Goal: Task Accomplishment & Management: Use online tool/utility

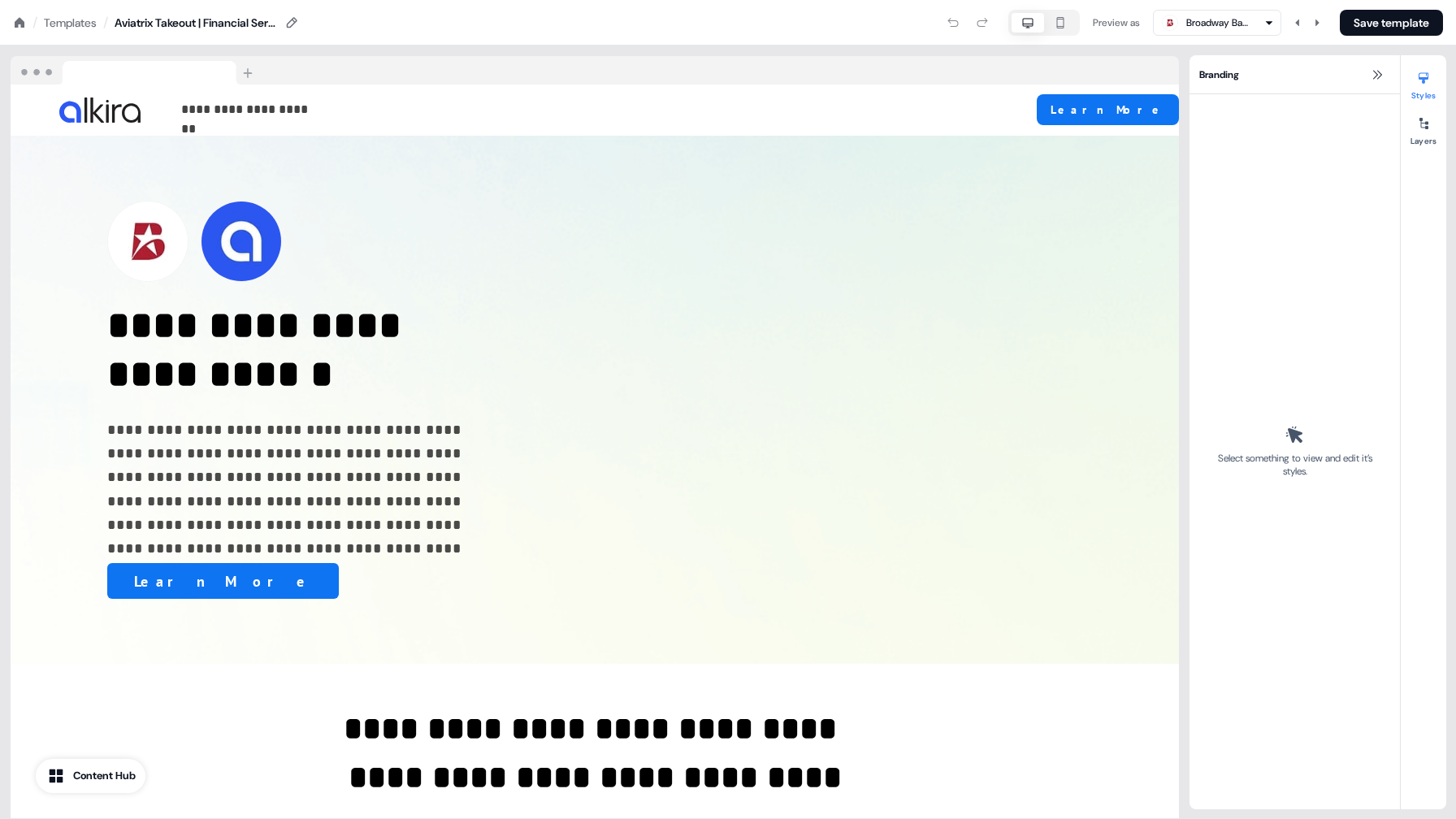
click at [21, 29] on div "/ Templates /" at bounding box center [60, 23] width 95 height 18
click at [19, 24] on icon at bounding box center [19, 23] width 13 height 13
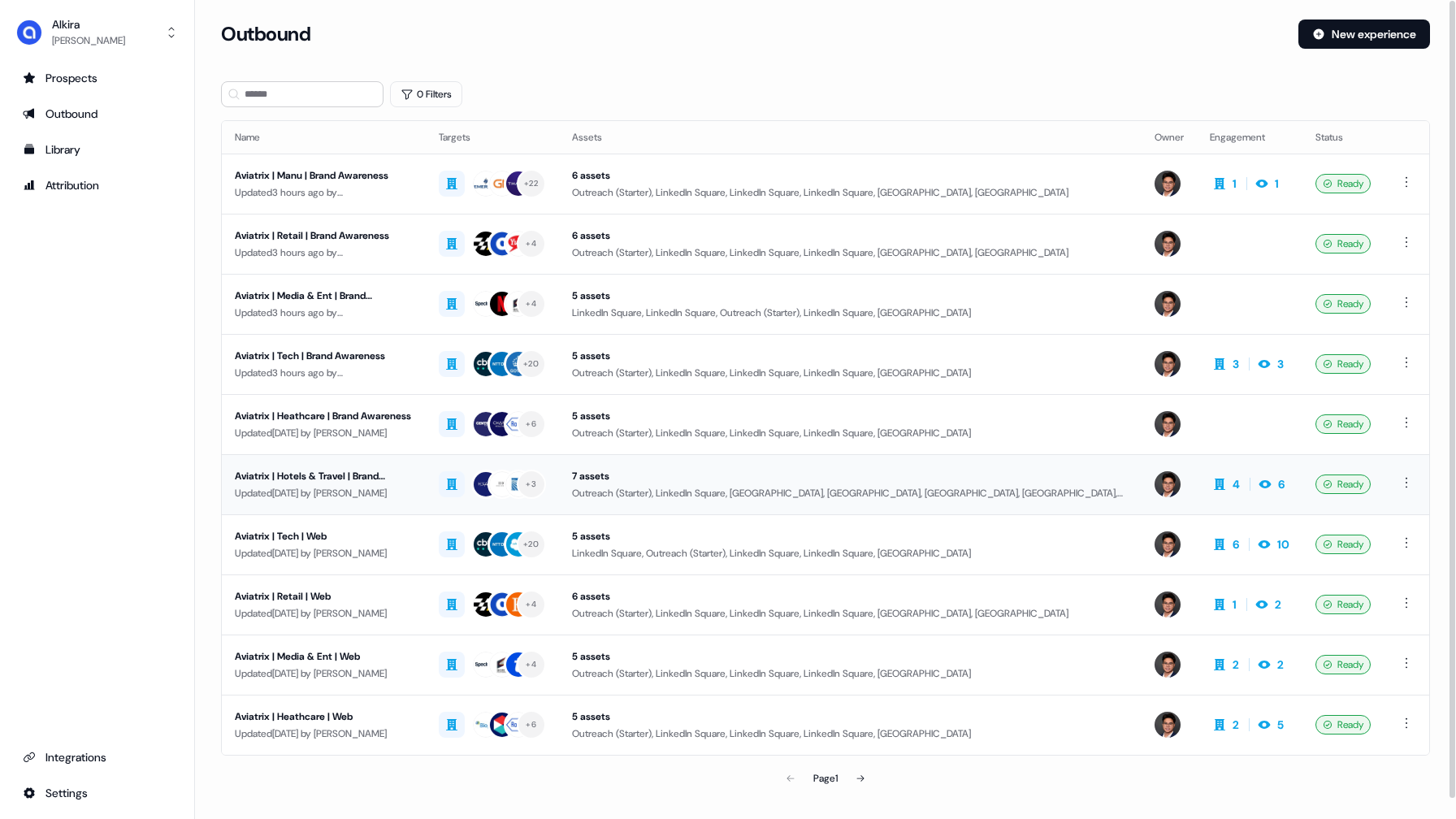
click at [403, 495] on div "Updated [DATE] by [PERSON_NAME]" at bounding box center [323, 493] width 178 height 17
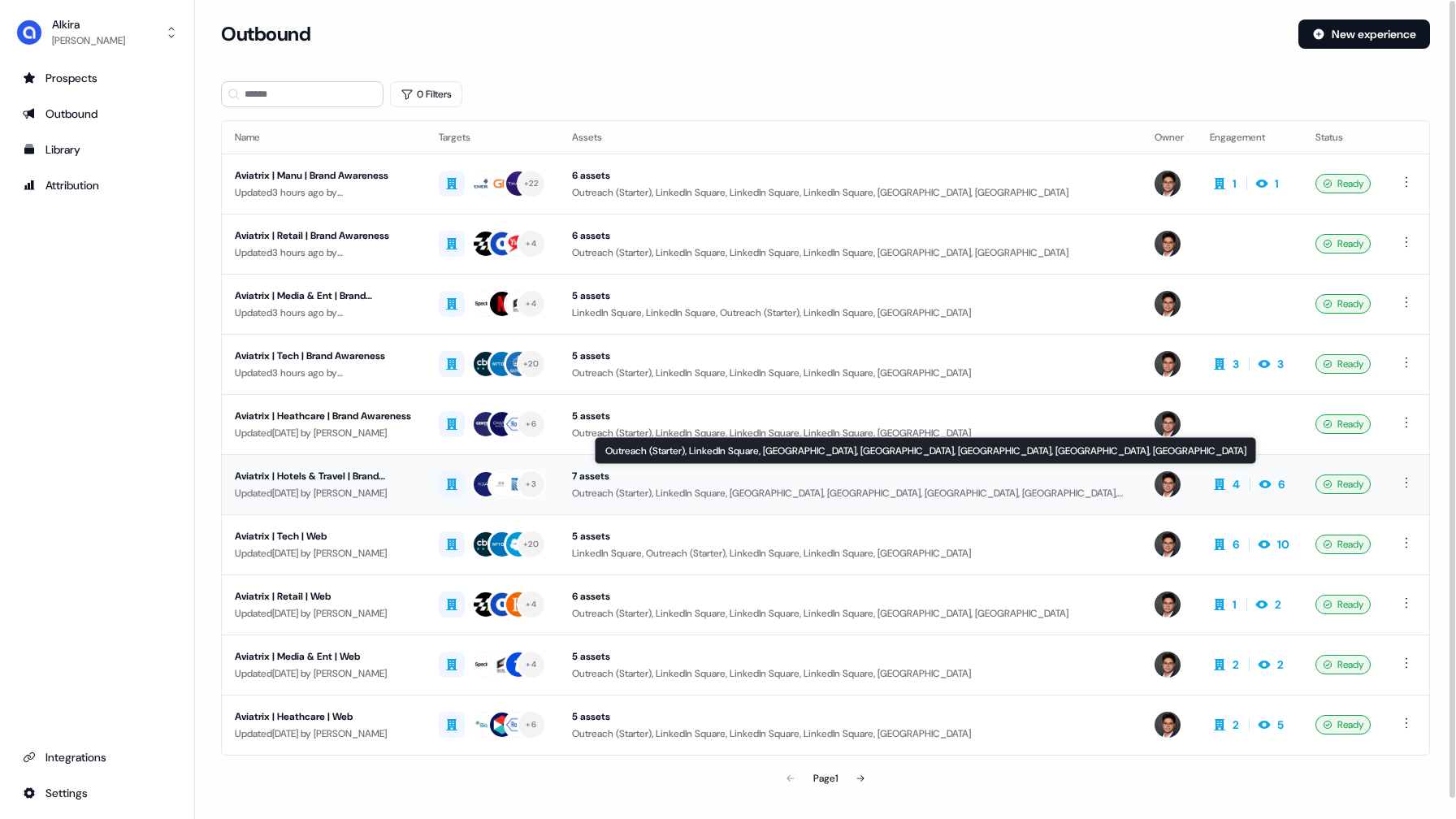
click at [624, 479] on div "7 assets" at bounding box center [850, 476] width 556 height 17
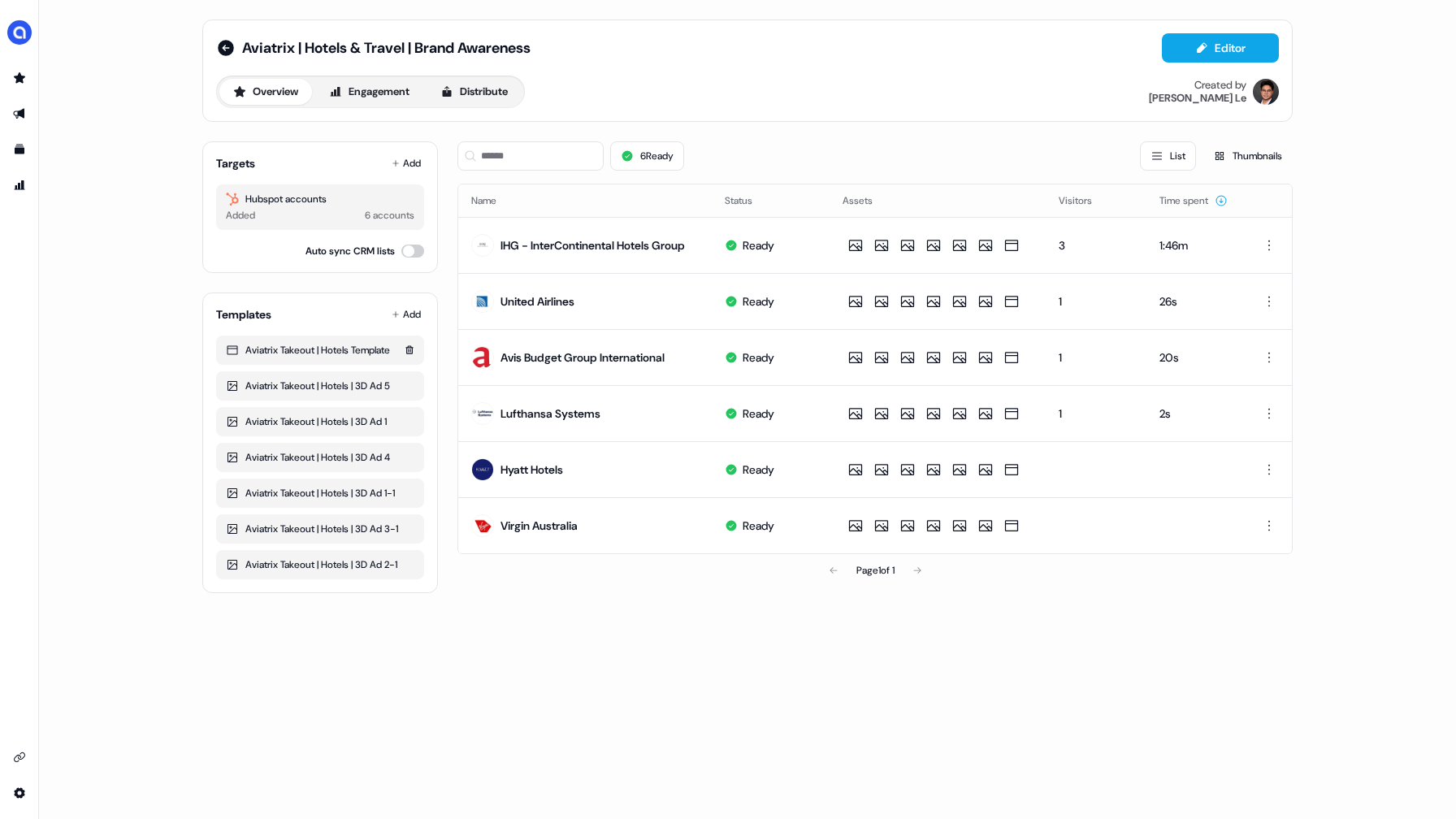
click at [289, 353] on div "Aviatrix Takeout | Hotels Template" at bounding box center [320, 350] width 189 height 17
click at [264, 348] on div "Aviatrix Takeout | Hotels Template" at bounding box center [320, 350] width 189 height 17
click at [229, 346] on icon at bounding box center [232, 350] width 11 height 9
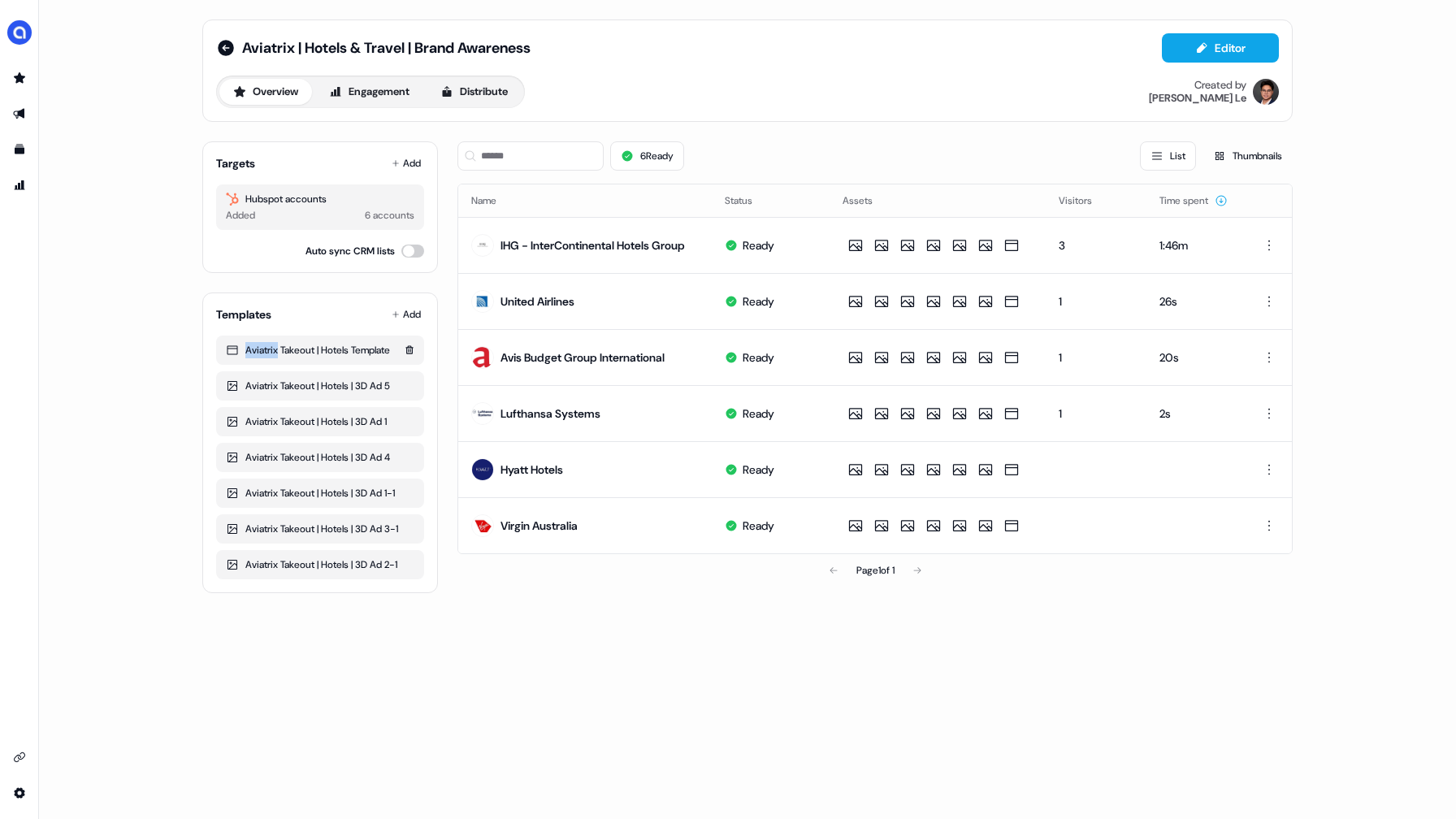
click at [229, 346] on icon at bounding box center [232, 350] width 11 height 9
click at [278, 565] on div "Aviatrix Takeout | Hotels | 3D Ad 2-1" at bounding box center [320, 564] width 189 height 17
click at [293, 349] on div "Aviatrix Takeout | Hotels Template" at bounding box center [320, 350] width 189 height 17
click at [308, 205] on div "Hubspot accounts" at bounding box center [320, 199] width 189 height 17
click at [22, 147] on icon "Go to templates" at bounding box center [20, 149] width 10 height 10
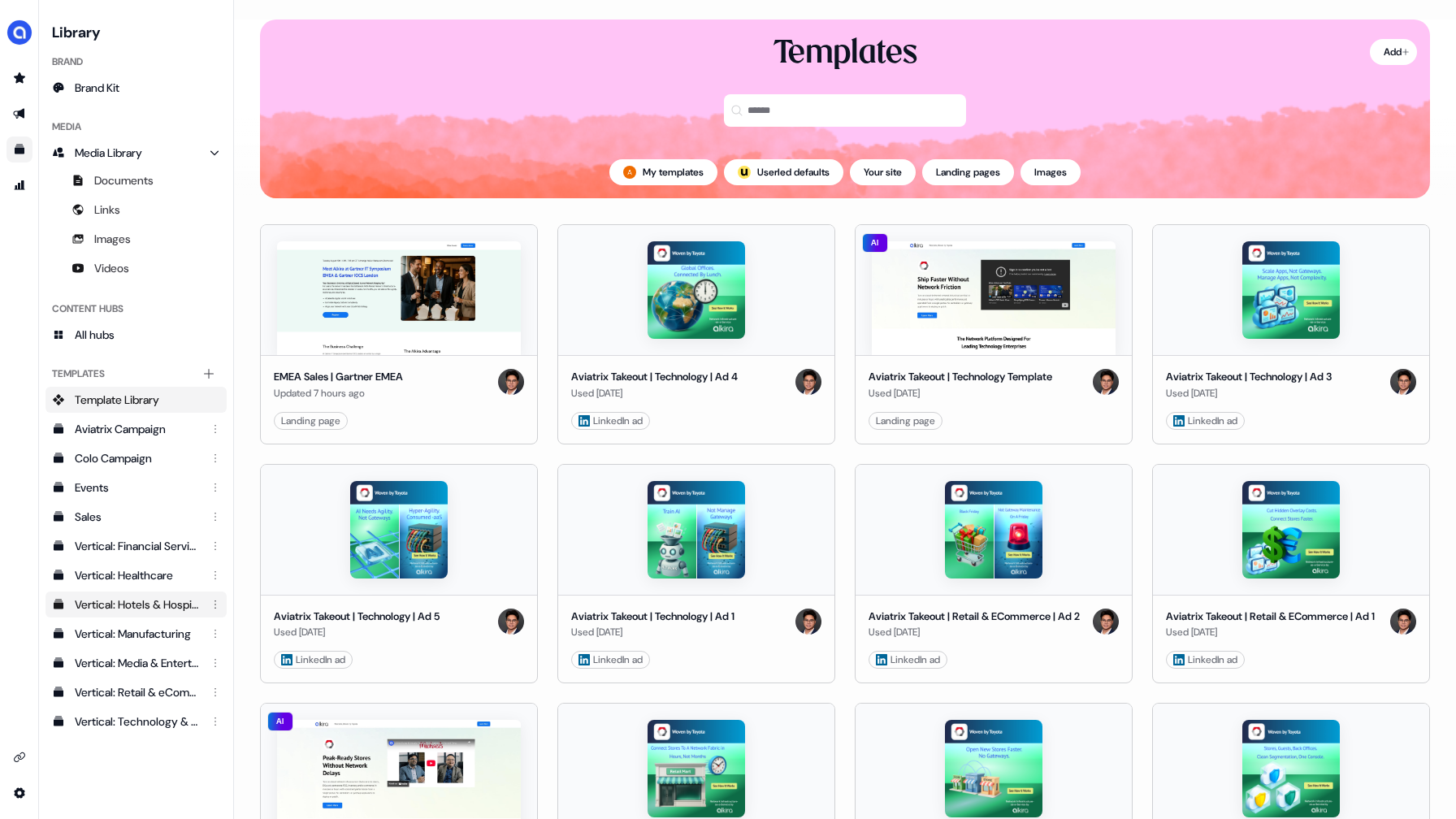
click at [121, 598] on div "Vertical: Hotels & Hospitality" at bounding box center [138, 604] width 126 height 17
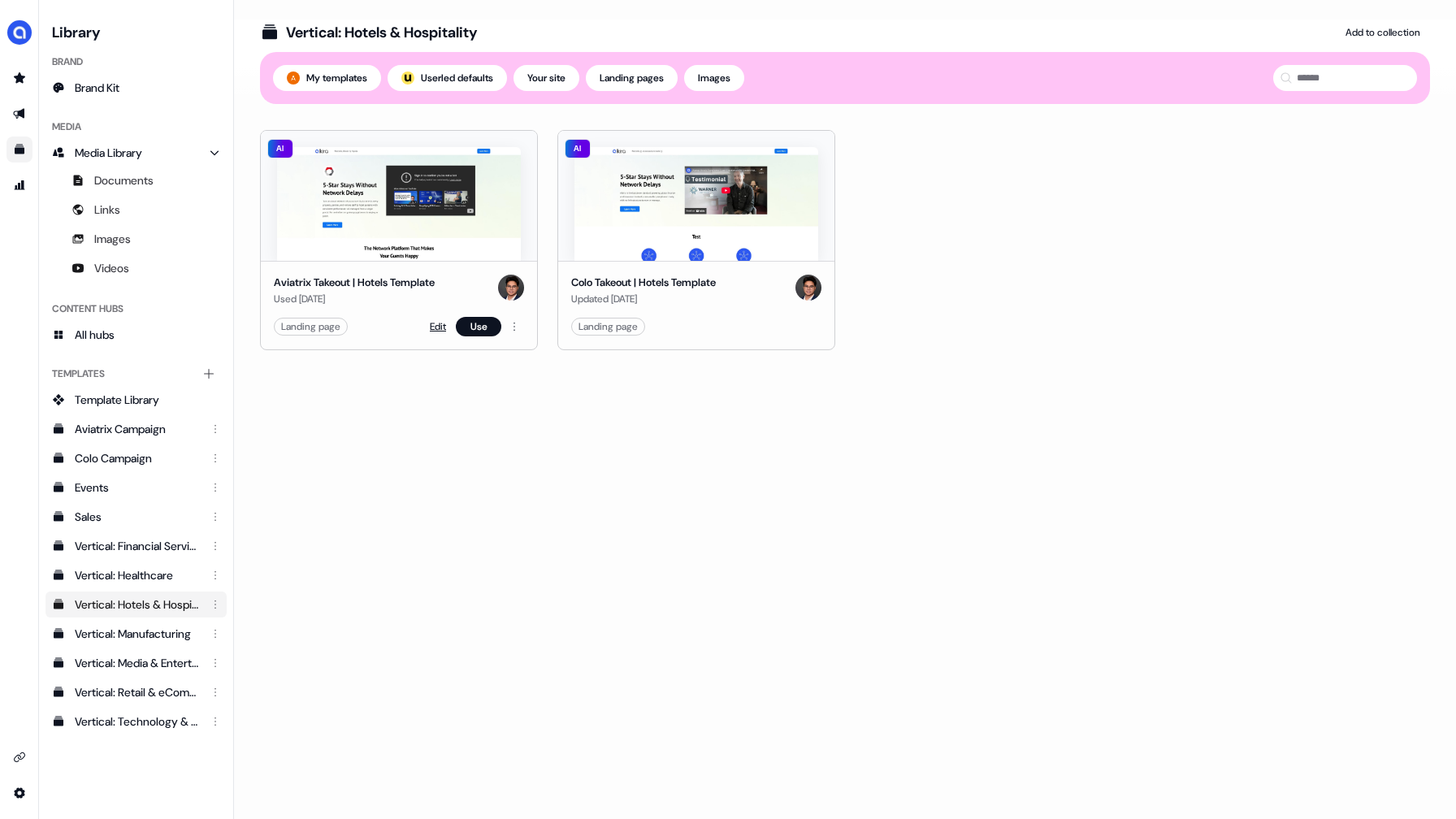
click at [431, 327] on link "Edit" at bounding box center [437, 326] width 17 height 17
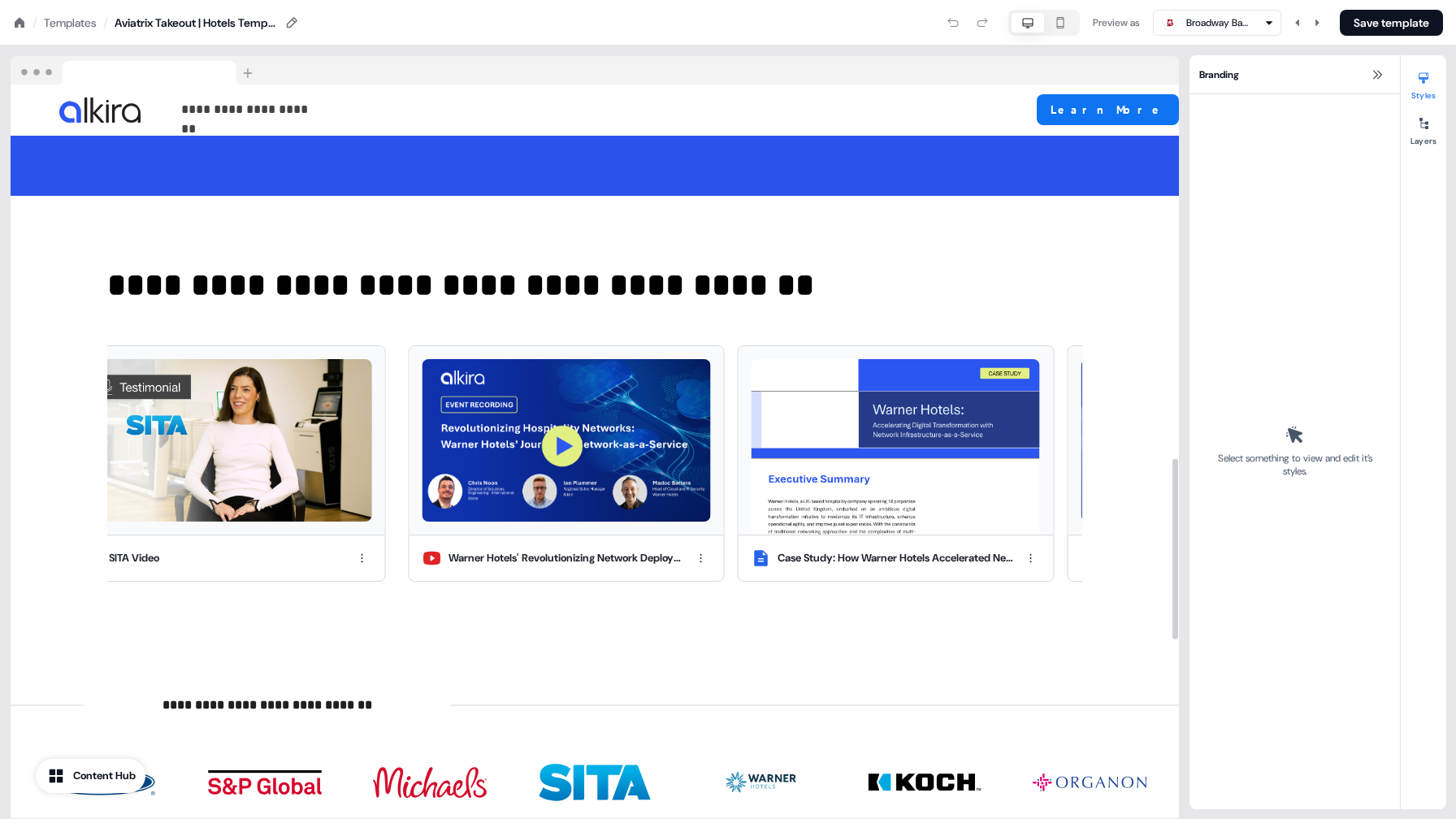
scroll to position [1579, 0]
